Goal: Check status: Check status

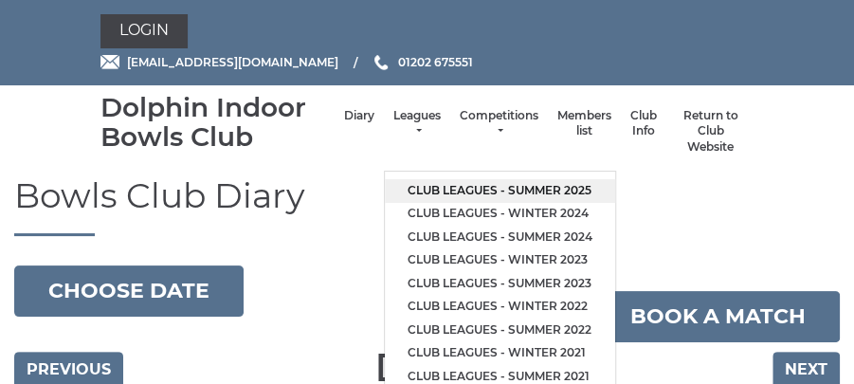
click at [549, 190] on link "Club leagues - Summer 2025" at bounding box center [500, 191] width 230 height 24
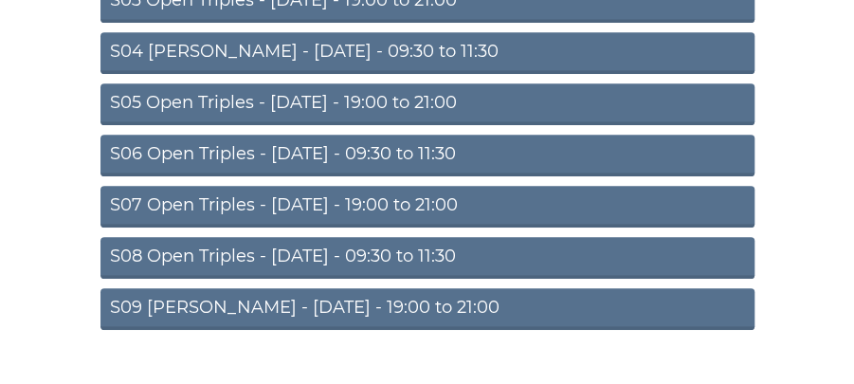
scroll to position [423, 0]
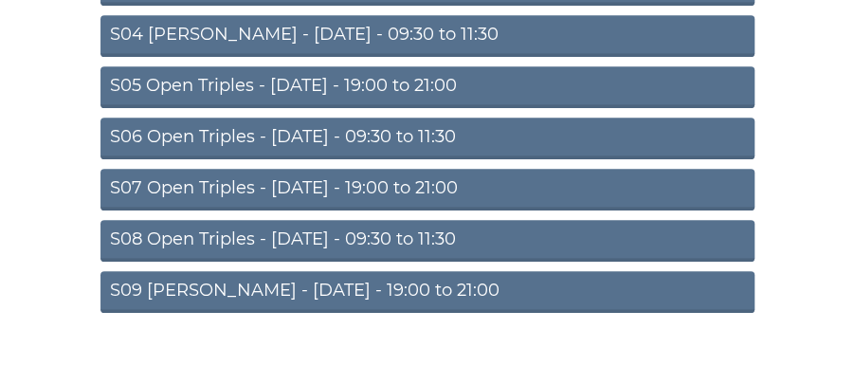
click at [459, 180] on link "S07 Open Triples - Thursday - 19:00 to 21:00" at bounding box center [427, 190] width 654 height 42
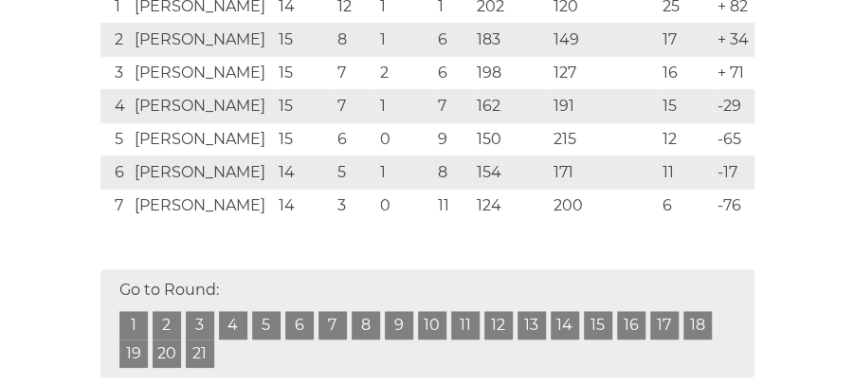
scroll to position [498, 0]
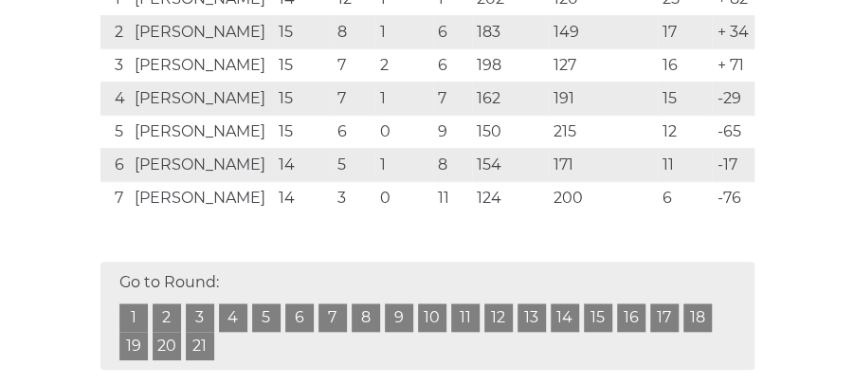
click at [624, 326] on link "16" at bounding box center [631, 317] width 28 height 28
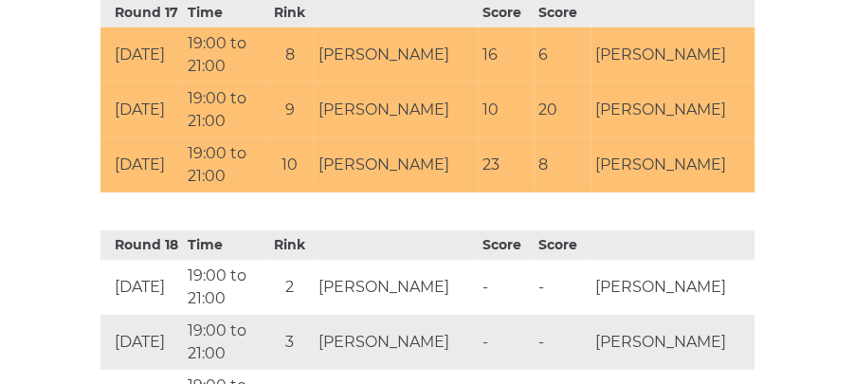
scroll to position [4687, 0]
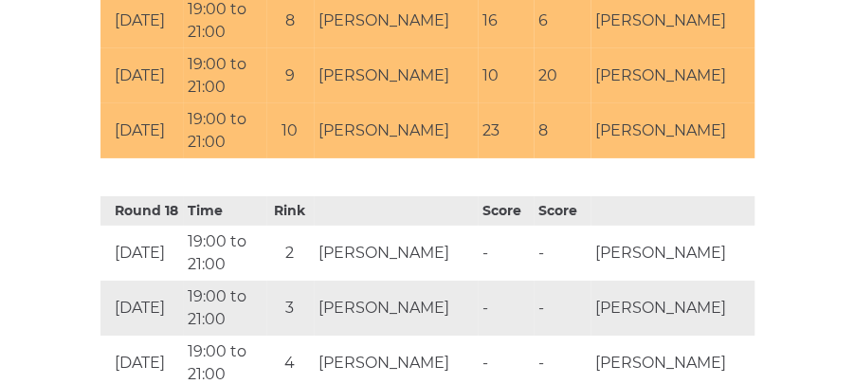
scroll to position [498, 0]
